Goal: Information Seeking & Learning: Learn about a topic

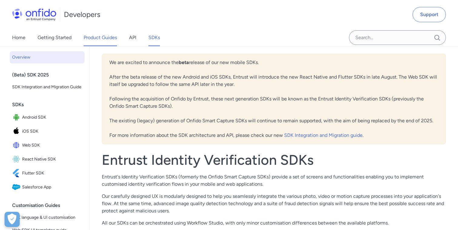
click at [99, 37] on link "Product Guides" at bounding box center [100, 37] width 33 height 17
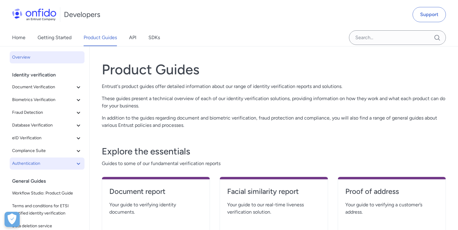
click at [76, 159] on button "Authentication" at bounding box center [47, 163] width 75 height 12
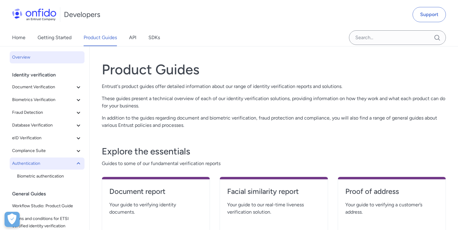
click at [76, 159] on button "Authentication" at bounding box center [47, 163] width 75 height 12
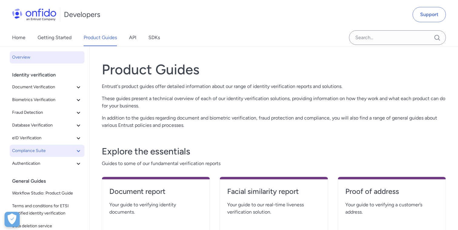
click at [80, 152] on icon at bounding box center [78, 150] width 7 height 7
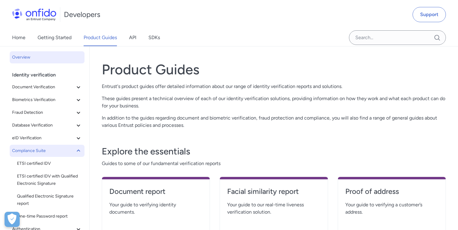
click at [80, 152] on icon at bounding box center [78, 150] width 7 height 7
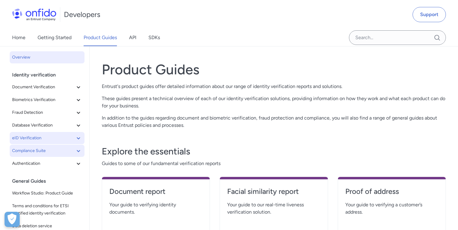
click at [79, 136] on icon at bounding box center [78, 137] width 7 height 7
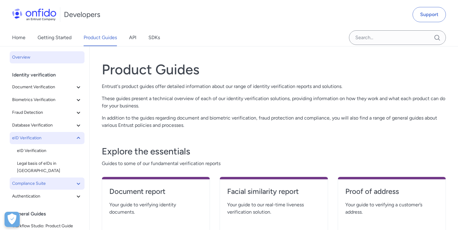
click at [79, 136] on icon at bounding box center [78, 137] width 7 height 7
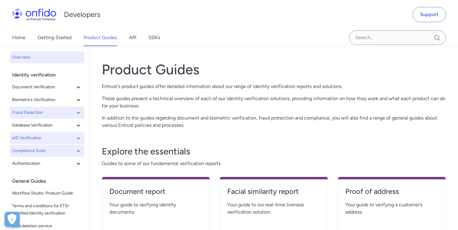
click at [77, 110] on icon at bounding box center [78, 112] width 7 height 7
